Goal: Information Seeking & Learning: Learn about a topic

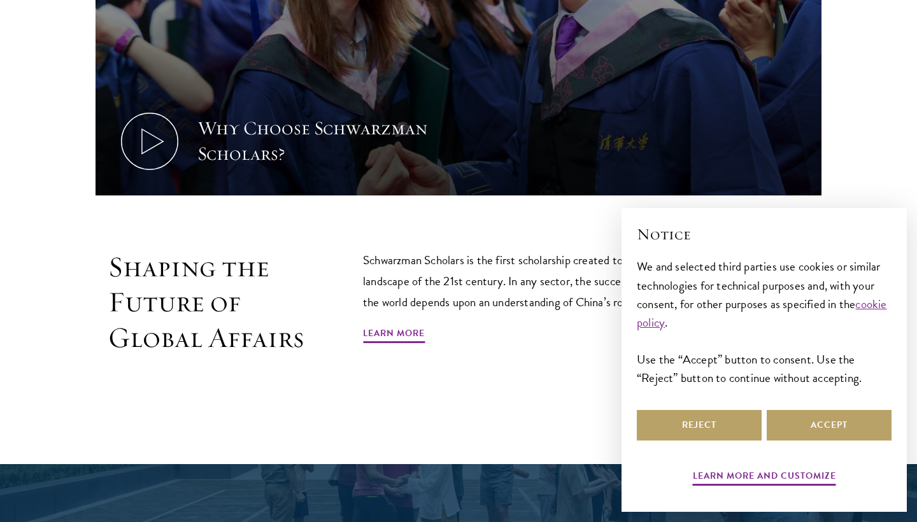
scroll to position [659, 0]
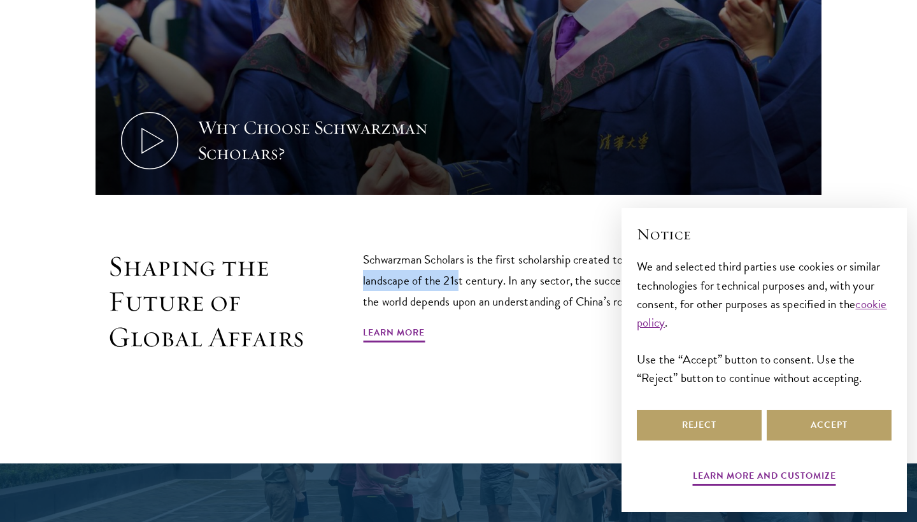
drag, startPoint x: 348, startPoint y: 269, endPoint x: 458, endPoint y: 269, distance: 110.8
click at [458, 269] on div "Shaping the Future of Global Affairs Schwarzman Scholars is the first scholarsh…" at bounding box center [459, 331] width 726 height 164
click at [785, 421] on button "Accept" at bounding box center [829, 425] width 125 height 31
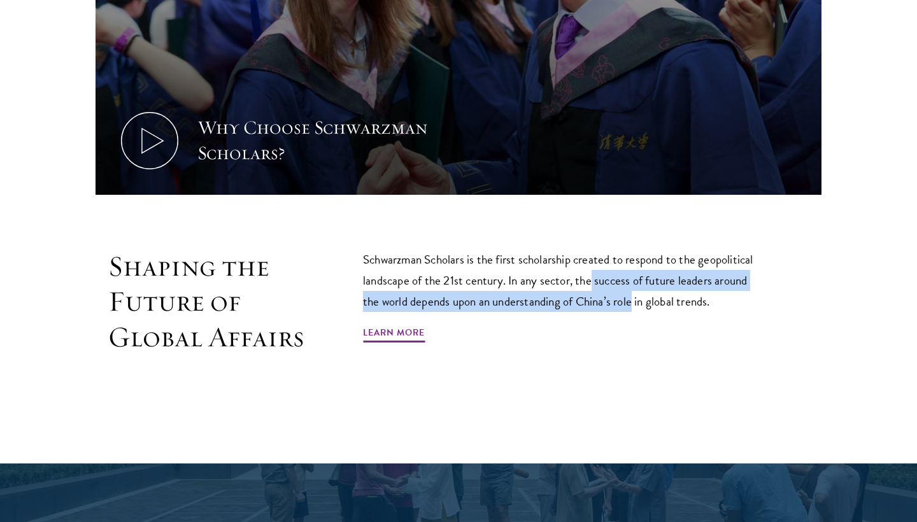
drag, startPoint x: 598, startPoint y: 273, endPoint x: 668, endPoint y: 331, distance: 90.9
click at [634, 301] on p "Schwarzman Scholars is the first scholarship created to respond to the geopolit…" at bounding box center [563, 280] width 401 height 63
click at [668, 331] on div "Schwarzman Scholars is the first scholarship created to respond to the geopolit…" at bounding box center [563, 302] width 401 height 106
drag, startPoint x: 534, startPoint y: 297, endPoint x: 630, endPoint y: 329, distance: 101.9
click at [630, 329] on div "Schwarzman Scholars is the first scholarship created to respond to the geopolit…" at bounding box center [563, 302] width 401 height 106
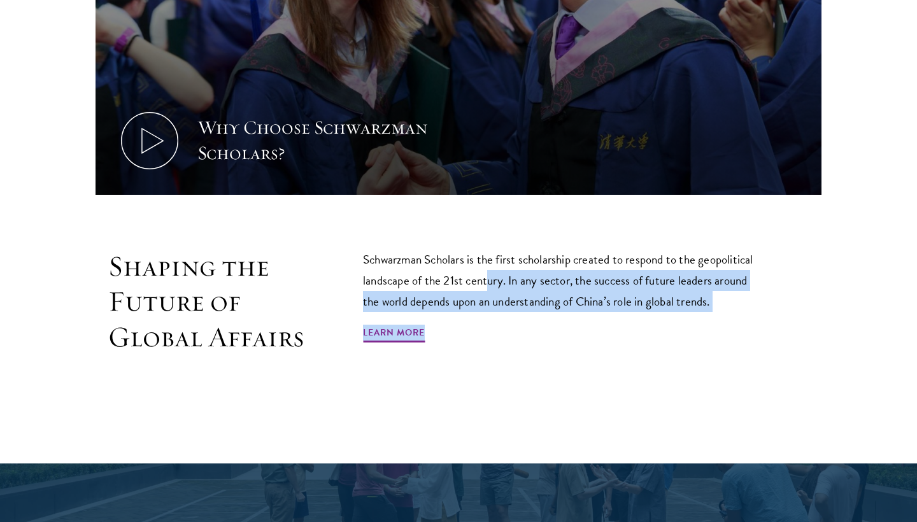
click at [630, 329] on div "Schwarzman Scholars is the first scholarship created to respond to the geopolit…" at bounding box center [563, 302] width 401 height 106
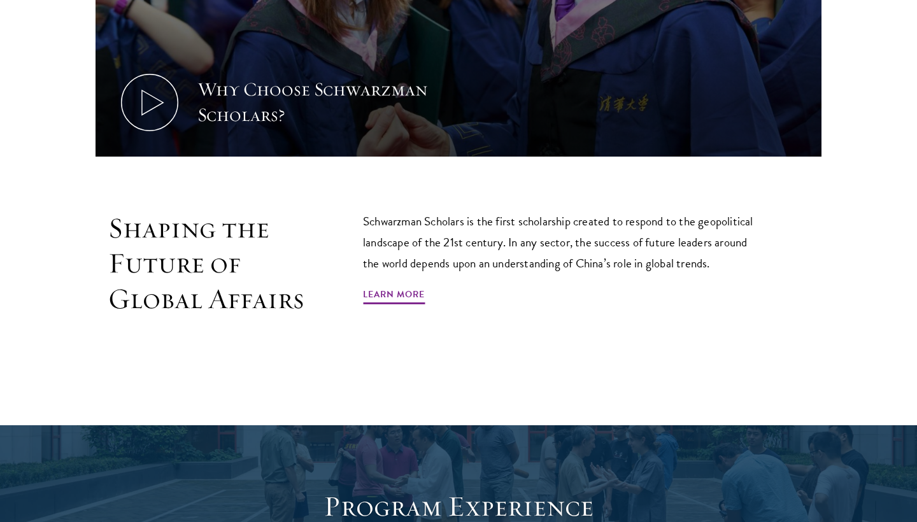
scroll to position [699, 0]
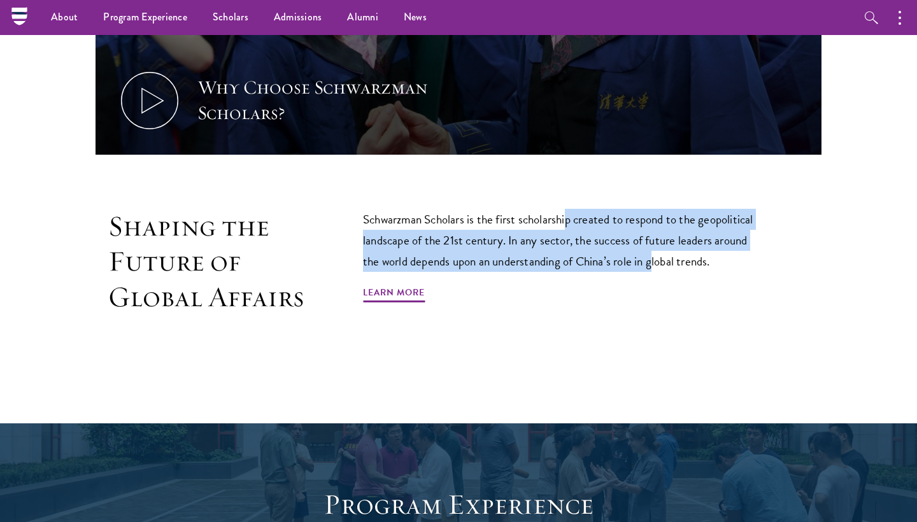
drag, startPoint x: 570, startPoint y: 224, endPoint x: 657, endPoint y: 269, distance: 98.0
click at [657, 269] on p "Schwarzman Scholars is the first scholarship created to respond to the geopolit…" at bounding box center [563, 240] width 401 height 63
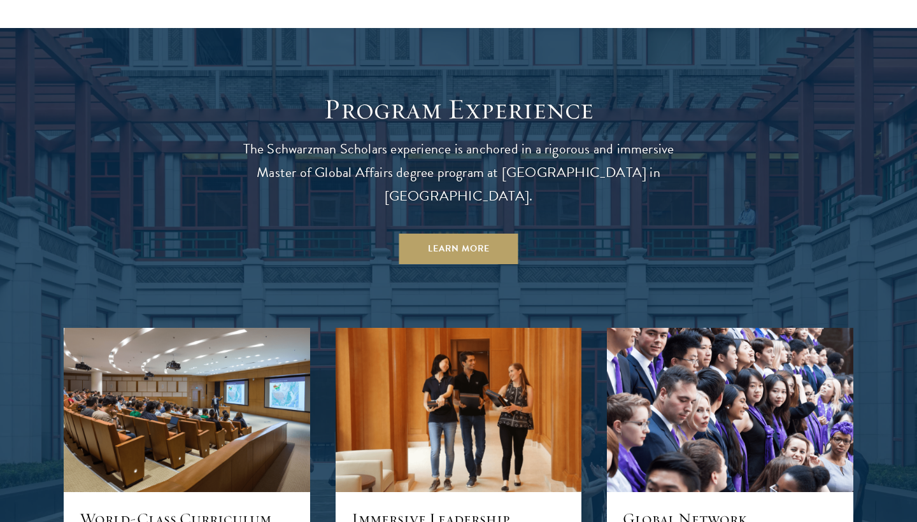
scroll to position [1116, 0]
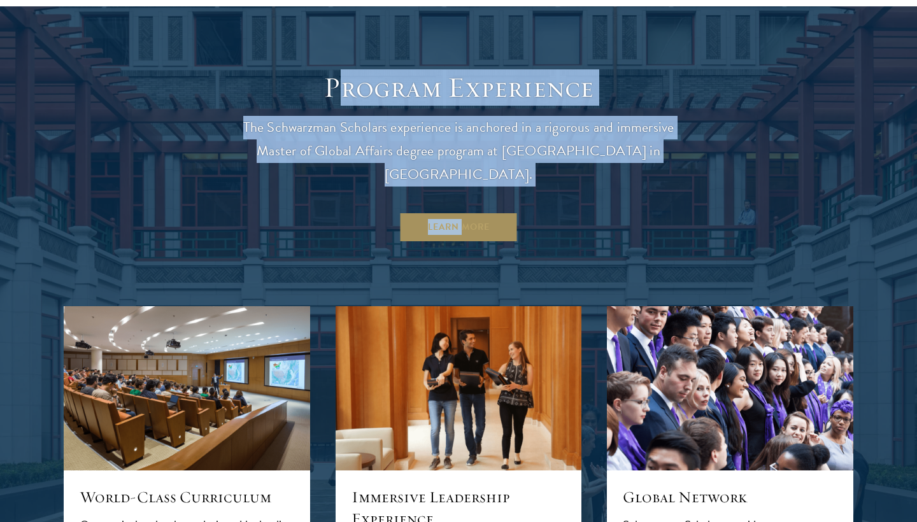
drag, startPoint x: 335, startPoint y: 99, endPoint x: 466, endPoint y: 201, distance: 165.7
click at [466, 201] on header "Program Experience The Schwarzman Scholars experience is anchored in a rigorous…" at bounding box center [458, 156] width 458 height 173
click at [382, 138] on p "The Schwarzman Scholars experience is anchored in a rigorous and immersive Mast…" at bounding box center [458, 151] width 458 height 71
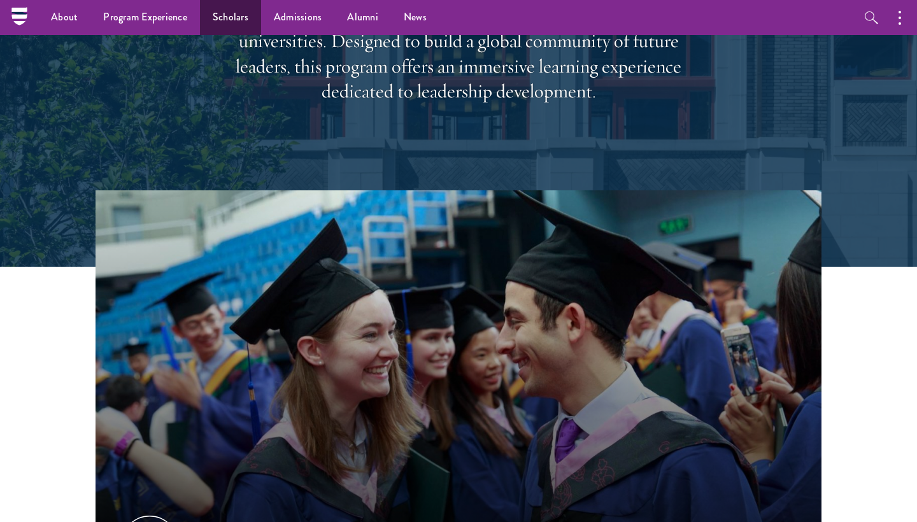
scroll to position [179, 0]
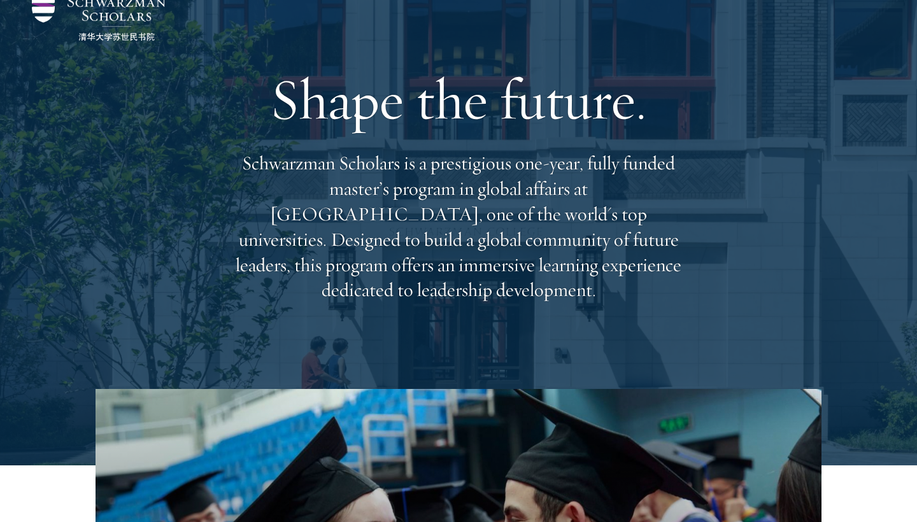
scroll to position [73, 0]
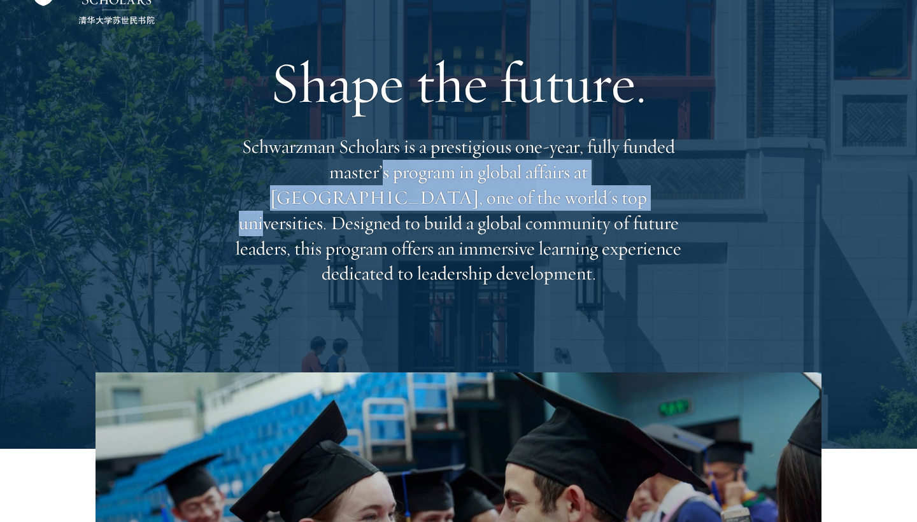
drag, startPoint x: 304, startPoint y: 190, endPoint x: 395, endPoint y: 222, distance: 96.9
click at [395, 222] on p "Schwarzman Scholars is a prestigious one-year, fully funded master’s program in…" at bounding box center [458, 210] width 458 height 152
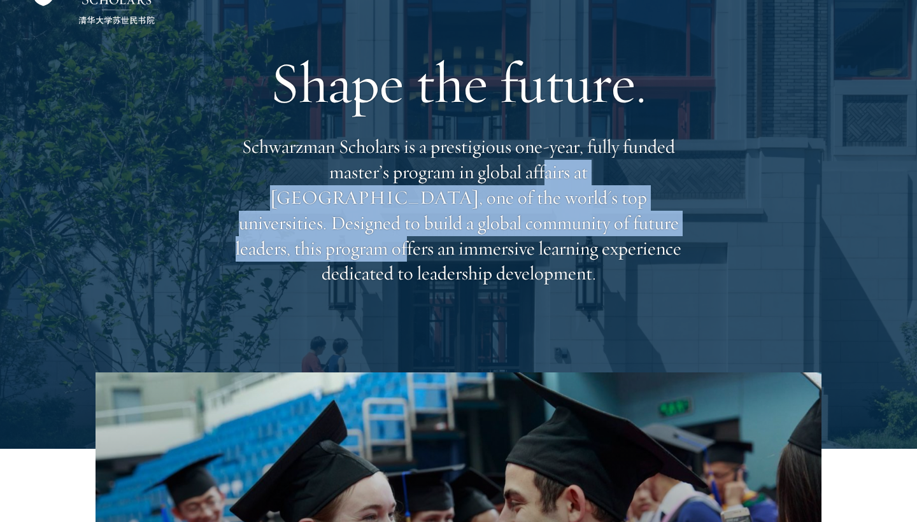
drag, startPoint x: 456, startPoint y: 183, endPoint x: 543, endPoint y: 226, distance: 96.5
click at [543, 226] on p "Schwarzman Scholars is a prestigious one-year, fully funded master’s program in…" at bounding box center [458, 210] width 458 height 152
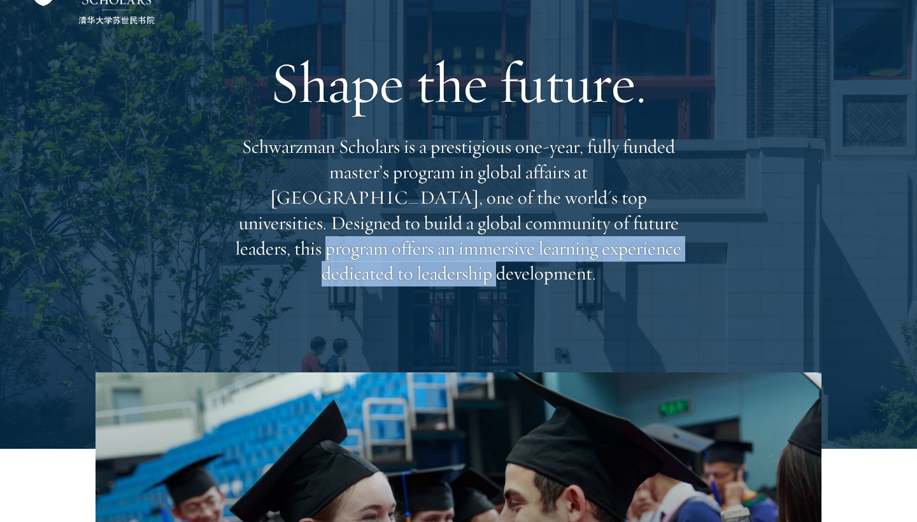
drag, startPoint x: 465, startPoint y: 225, endPoint x: 557, endPoint y: 264, distance: 99.9
click at [557, 264] on p "Schwarzman Scholars is a prestigious one-year, fully funded master’s program in…" at bounding box center [458, 210] width 458 height 152
click at [558, 264] on p "Schwarzman Scholars is a prestigious one-year, fully funded master’s program in…" at bounding box center [458, 210] width 458 height 152
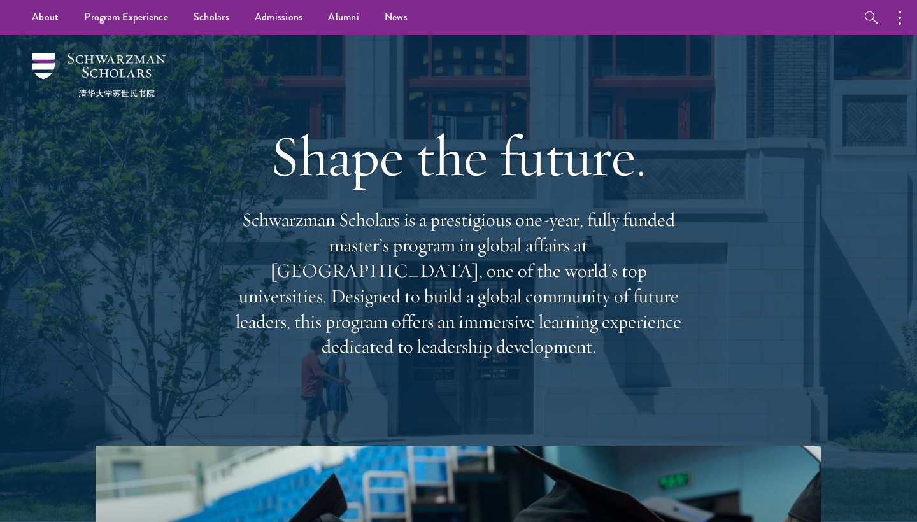
scroll to position [0, 0]
click at [900, 25] on icon "button" at bounding box center [900, 17] width 3 height 15
click at [764, 24] on button "button" at bounding box center [766, 17] width 28 height 35
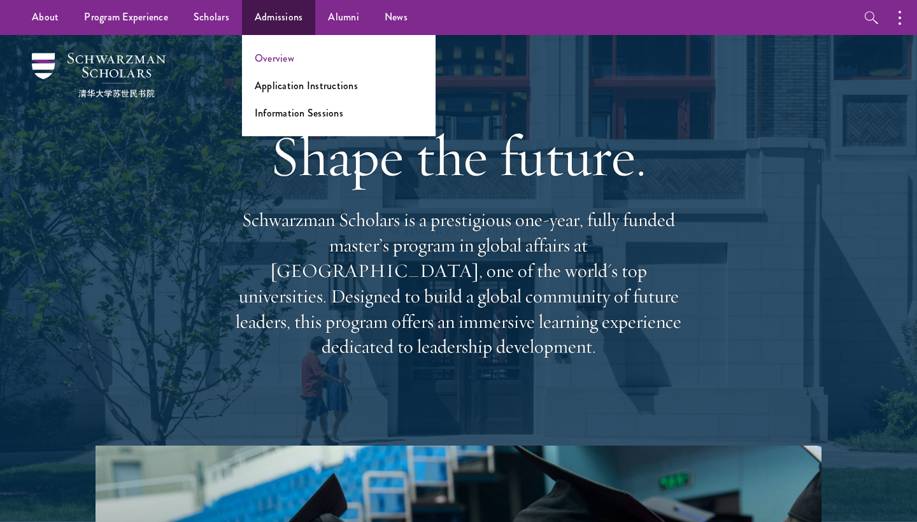
click at [278, 60] on link "Overview" at bounding box center [274, 58] width 39 height 15
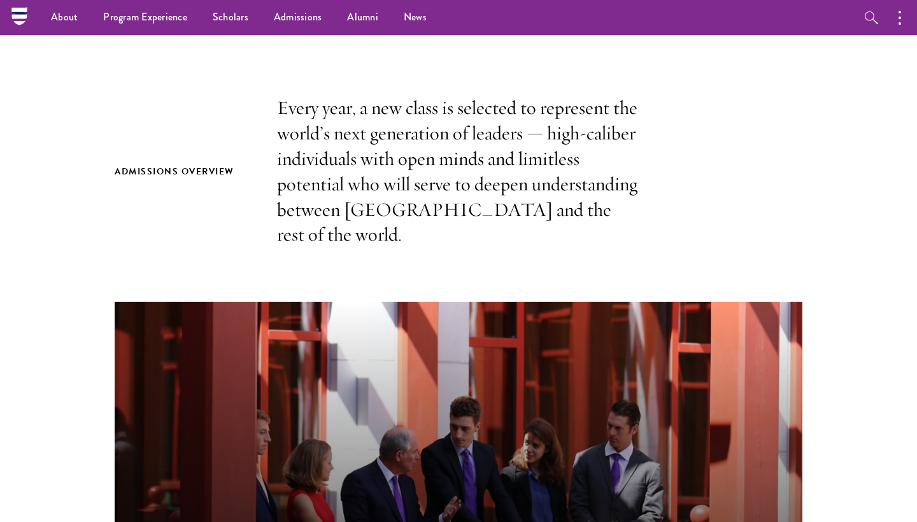
scroll to position [338, 0]
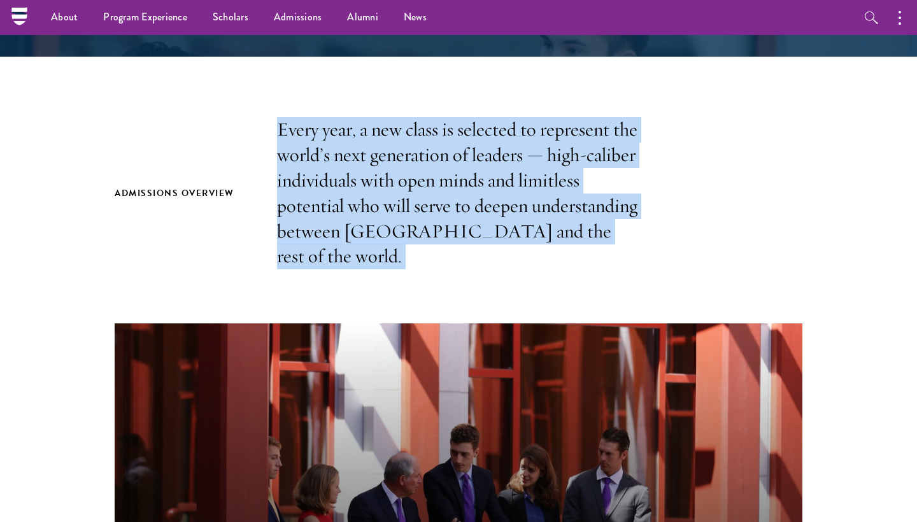
drag, startPoint x: 280, startPoint y: 125, endPoint x: 523, endPoint y: 267, distance: 281.1
click at [523, 267] on section "Admissions Overview Every year, a new class is selected to represent the world’…" at bounding box center [458, 493] width 917 height 752
click at [528, 270] on section "Admissions Overview Every year, a new class is selected to represent the world’…" at bounding box center [458, 493] width 917 height 752
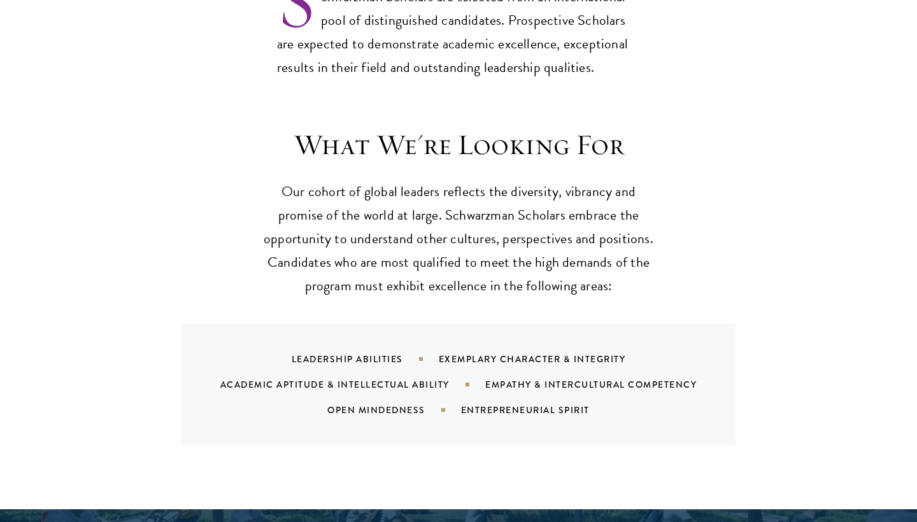
scroll to position [1128, 0]
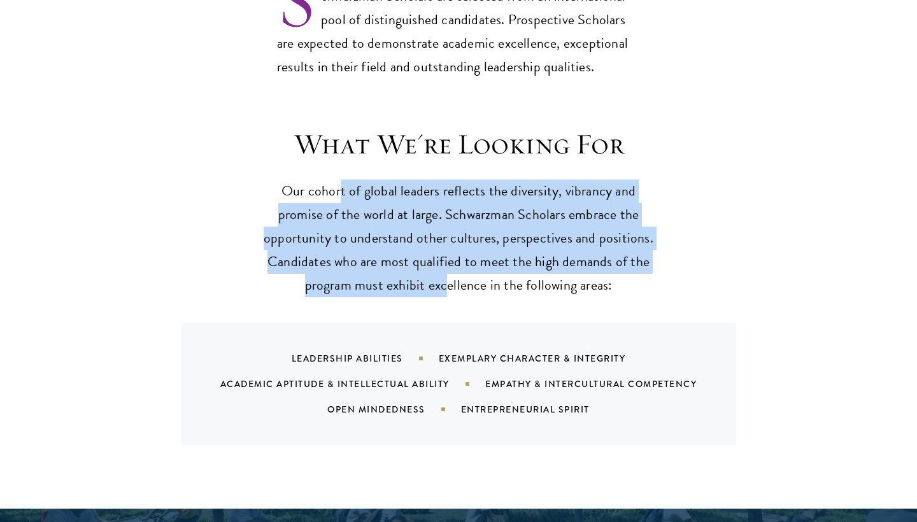
drag, startPoint x: 342, startPoint y: 164, endPoint x: 446, endPoint y: 246, distance: 132.4
click at [446, 246] on p "Our cohort of global leaders reflects the diversity, vibrancy and promise of th…" at bounding box center [458, 239] width 395 height 118
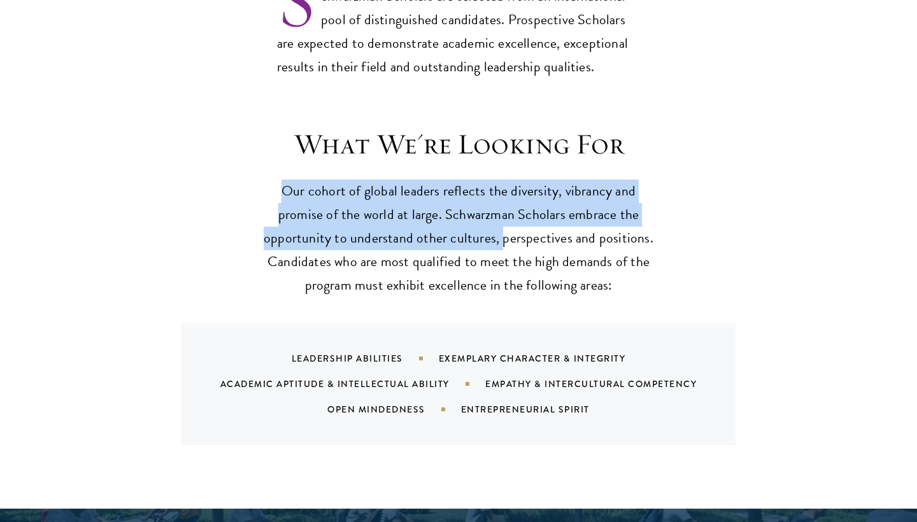
drag, startPoint x: 370, startPoint y: 143, endPoint x: 511, endPoint y: 196, distance: 150.9
click at [511, 196] on header "What We're Looking For Our cohort of global leaders reflects the diversity, vib…" at bounding box center [458, 212] width 395 height 171
click at [511, 196] on p "Our cohort of global leaders reflects the diversity, vibrancy and promise of th…" at bounding box center [458, 239] width 395 height 118
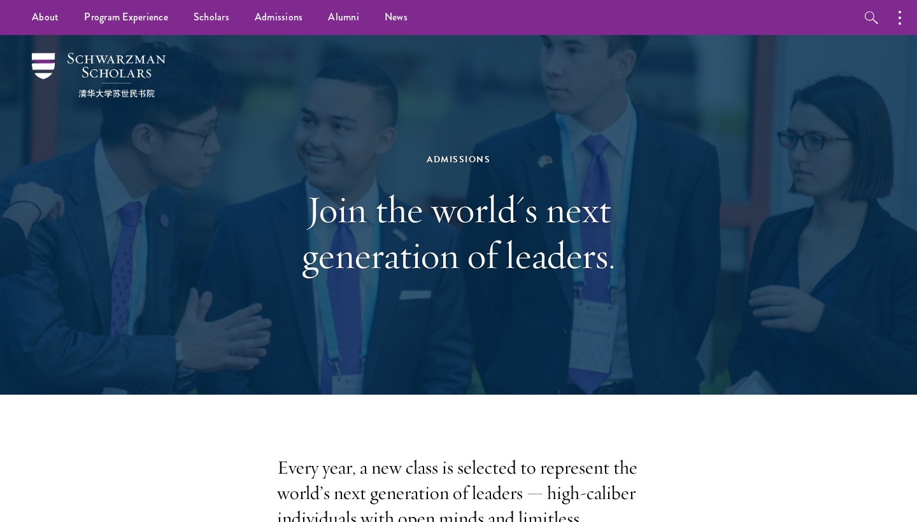
scroll to position [0, 0]
